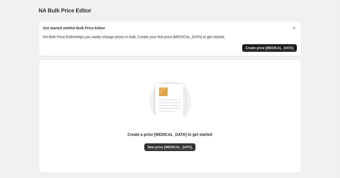
click at [268, 45] on button "Create price change job" at bounding box center [269, 48] width 55 height 8
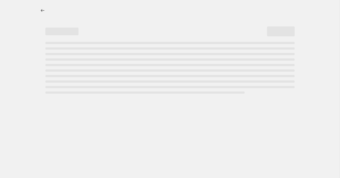
select select "percentage"
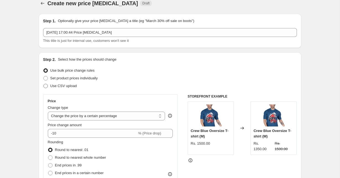
scroll to position [8, 0]
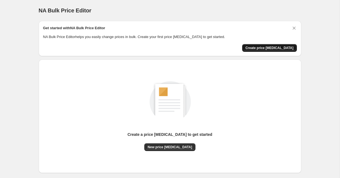
click at [262, 49] on span "Create price [MEDICAL_DATA]" at bounding box center [269, 48] width 48 height 4
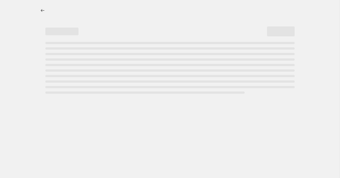
select select "percentage"
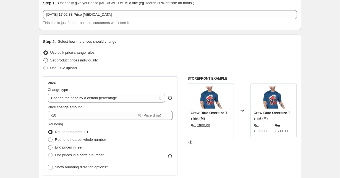
scroll to position [31, 0]
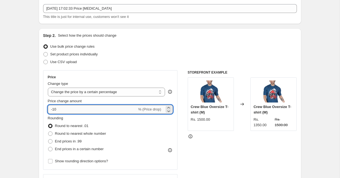
click at [87, 114] on input "-10" at bounding box center [92, 109] width 89 height 9
click at [85, 109] on input "-10" at bounding box center [92, 109] width 89 height 9
type input "-1"
click at [124, 109] on input "79" at bounding box center [89, 109] width 83 height 9
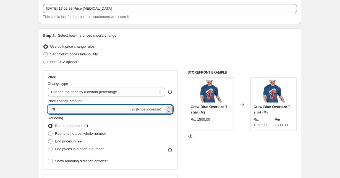
click at [155, 109] on span "% (Price increase)" at bounding box center [146, 109] width 29 height 4
click at [50, 111] on input "79" at bounding box center [89, 109] width 83 height 9
type input "-79"
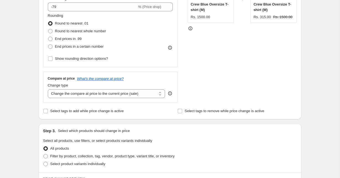
scroll to position [151, 0]
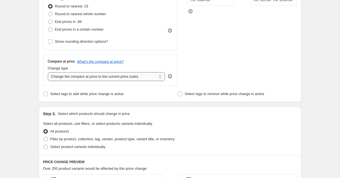
click at [78, 78] on select "Change the compare at price to the current price (sale) Change the compare at p…" at bounding box center [106, 76] width 117 height 9
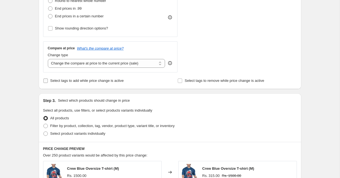
click at [68, 80] on span "Select tags to add while price change is active" at bounding box center [86, 81] width 73 height 4
click at [48, 80] on input "Select tags to add while price change is active" at bounding box center [45, 81] width 4 height 4
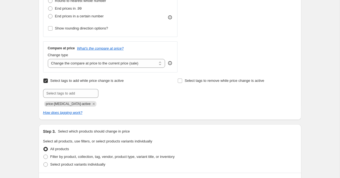
click at [69, 83] on span "Select tags to add while price change is active" at bounding box center [86, 81] width 73 height 4
click at [48, 83] on input "Select tags to add while price change is active" at bounding box center [45, 81] width 4 height 4
checkbox input "false"
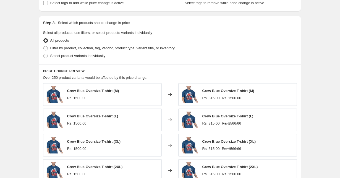
scroll to position [375, 0]
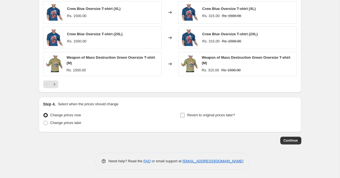
click at [197, 118] on span "Revert to original prices later?" at bounding box center [211, 116] width 48 height 6
click at [184, 118] on input "Revert to original prices later?" at bounding box center [182, 115] width 4 height 4
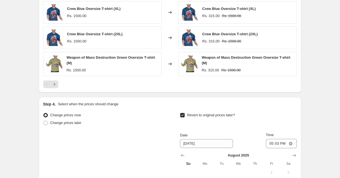
click at [197, 118] on span "Revert to original prices later?" at bounding box center [211, 116] width 48 height 6
click at [184, 118] on input "Revert to original prices later?" at bounding box center [182, 115] width 4 height 4
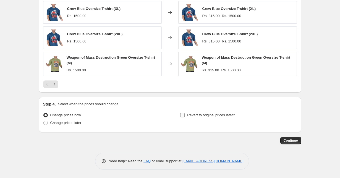
click at [197, 118] on span "Revert to original prices later?" at bounding box center [211, 116] width 48 height 6
click at [184, 118] on input "Revert to original prices later?" at bounding box center [182, 115] width 4 height 4
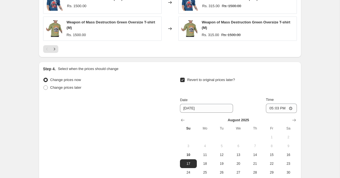
scroll to position [439, 0]
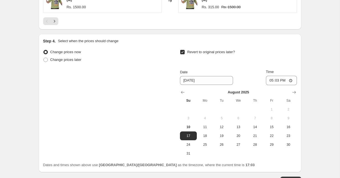
click at [194, 51] on span "Revert to original prices later?" at bounding box center [211, 52] width 48 height 4
click at [184, 51] on input "Revert to original prices later?" at bounding box center [182, 52] width 4 height 4
checkbox input "false"
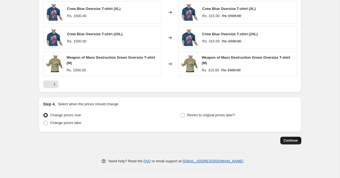
click at [298, 142] on button "Continue" at bounding box center [290, 141] width 21 height 8
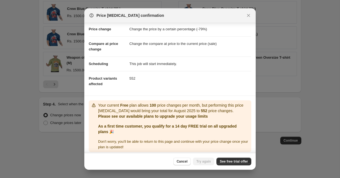
scroll to position [14, 0]
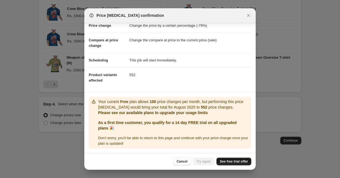
click at [234, 160] on span "See free trial offer" at bounding box center [234, 162] width 28 height 4
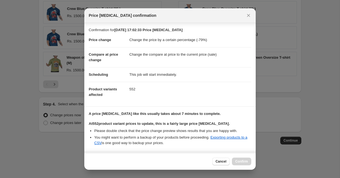
scroll to position [51, 0]
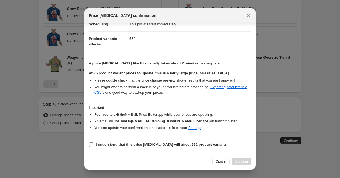
click at [107, 144] on b "I understand that this price [MEDICAL_DATA] will affect 552 product variants" at bounding box center [161, 145] width 131 height 4
click at [93, 144] on input "I understand that this price [MEDICAL_DATA] will affect 552 product variants" at bounding box center [91, 145] width 4 height 4
checkbox input "true"
click at [236, 157] on div "Cancel Confirm" at bounding box center [169, 161] width 171 height 17
click at [236, 159] on button "Confirm" at bounding box center [241, 162] width 19 height 8
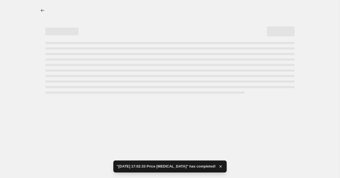
select select "percentage"
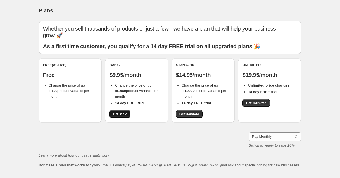
click at [126, 112] on span "Get Basic" at bounding box center [120, 114] width 14 height 4
